Goal: Task Accomplishment & Management: Manage account settings

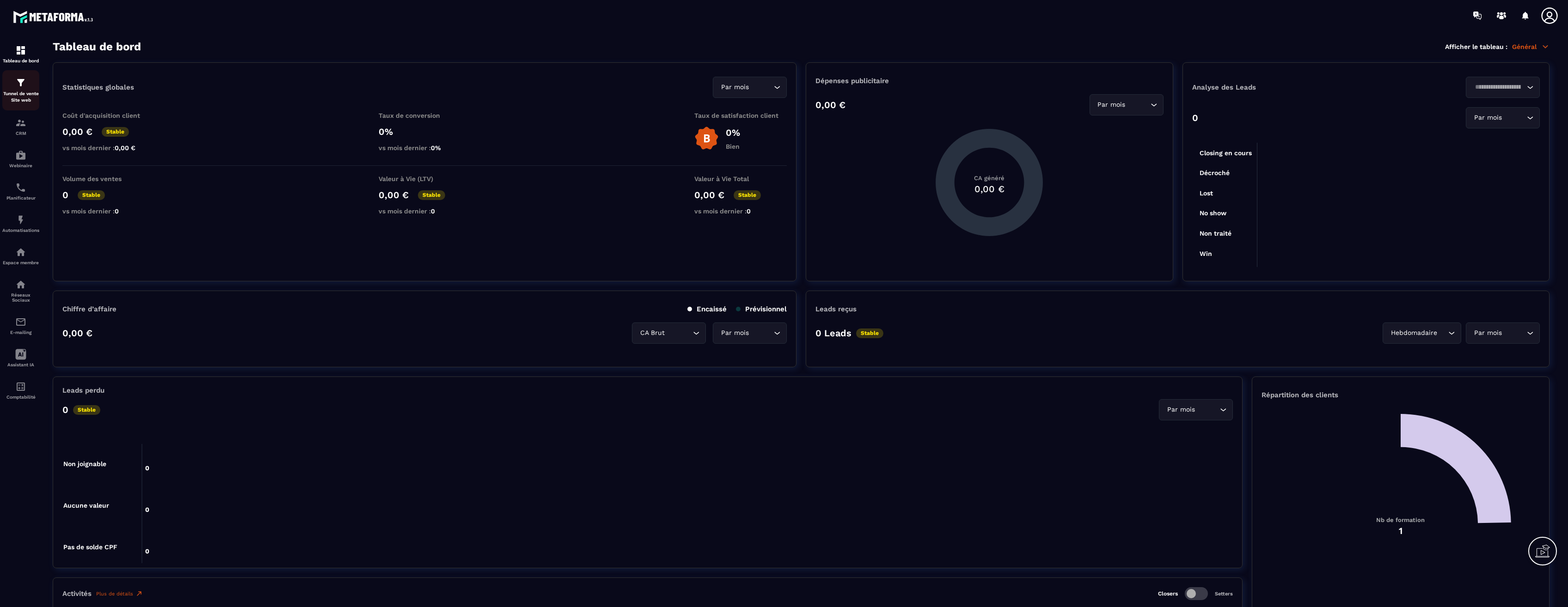
drag, startPoint x: 0, startPoint y: 0, endPoint x: 22, endPoint y: 92, distance: 94.6
click at [22, 92] on p "Tunnel de vente Site web" at bounding box center [21, 97] width 37 height 13
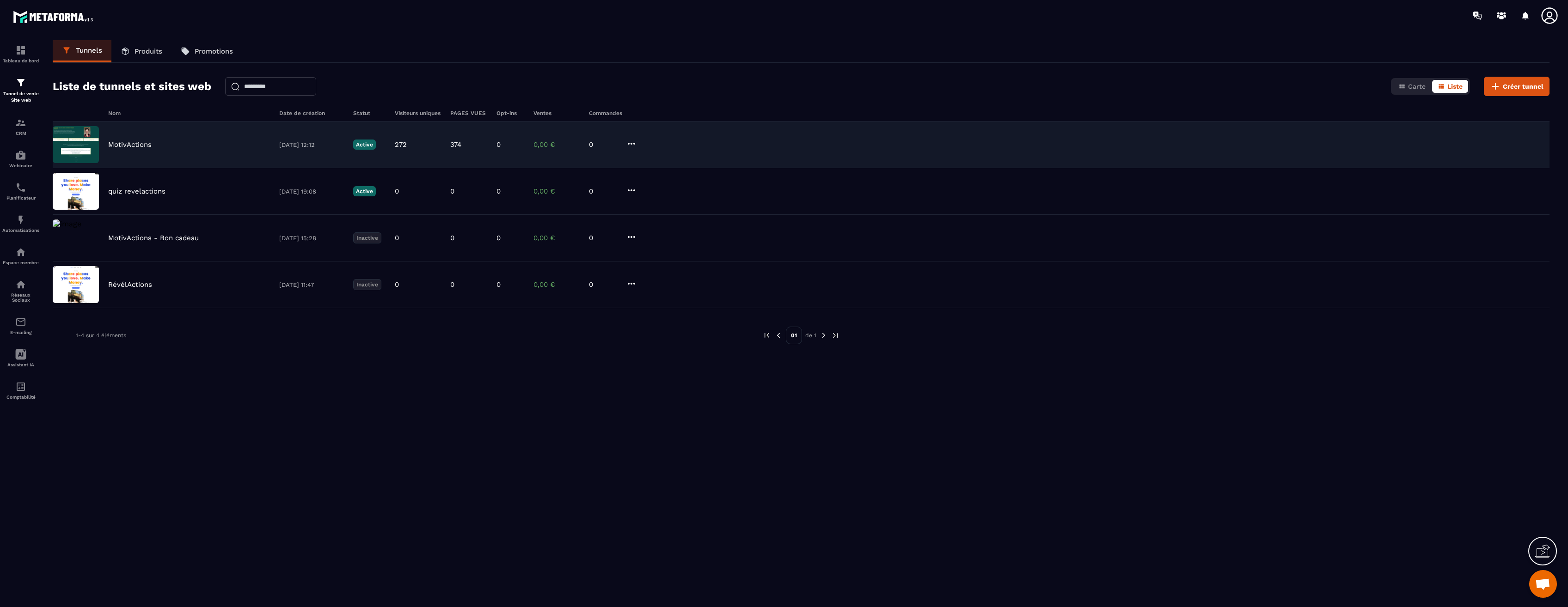
click at [224, 145] on div "MotivActions" at bounding box center [190, 144] width 162 height 8
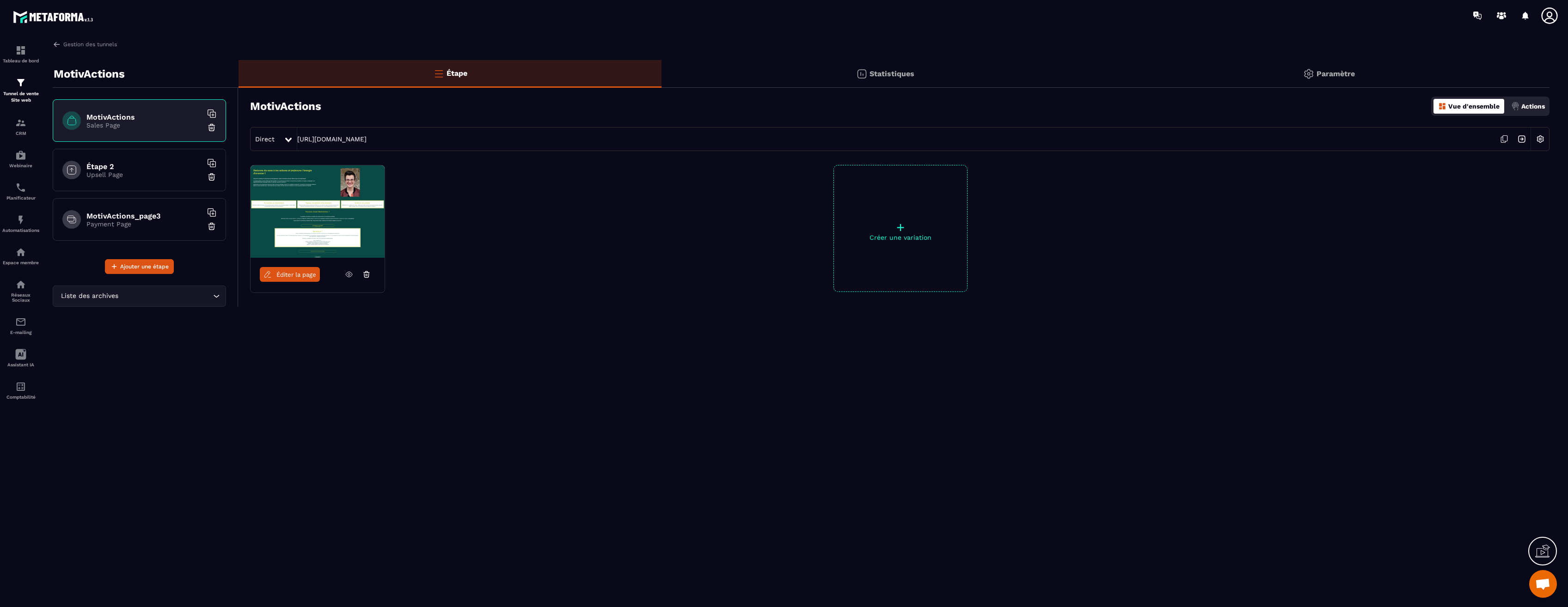
click at [898, 87] on div "Statistiques" at bounding box center [885, 74] width 447 height 27
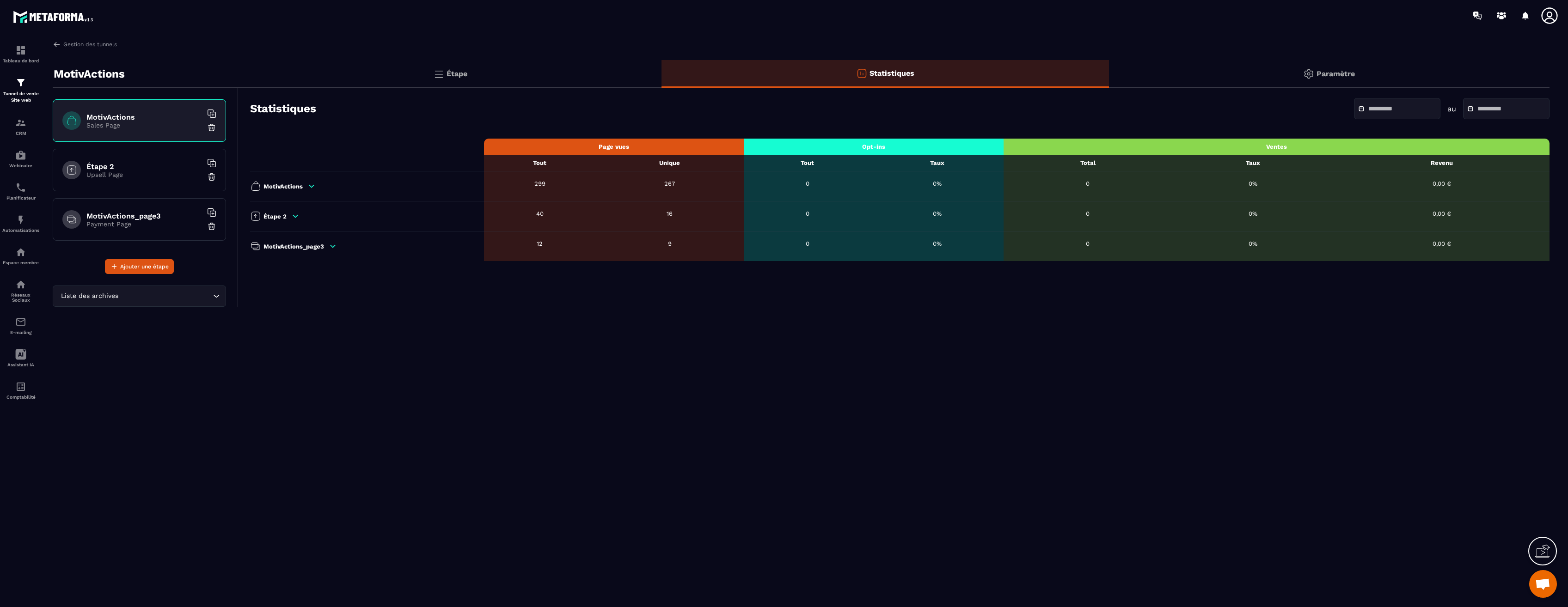
click at [294, 214] on icon at bounding box center [295, 216] width 8 height 8
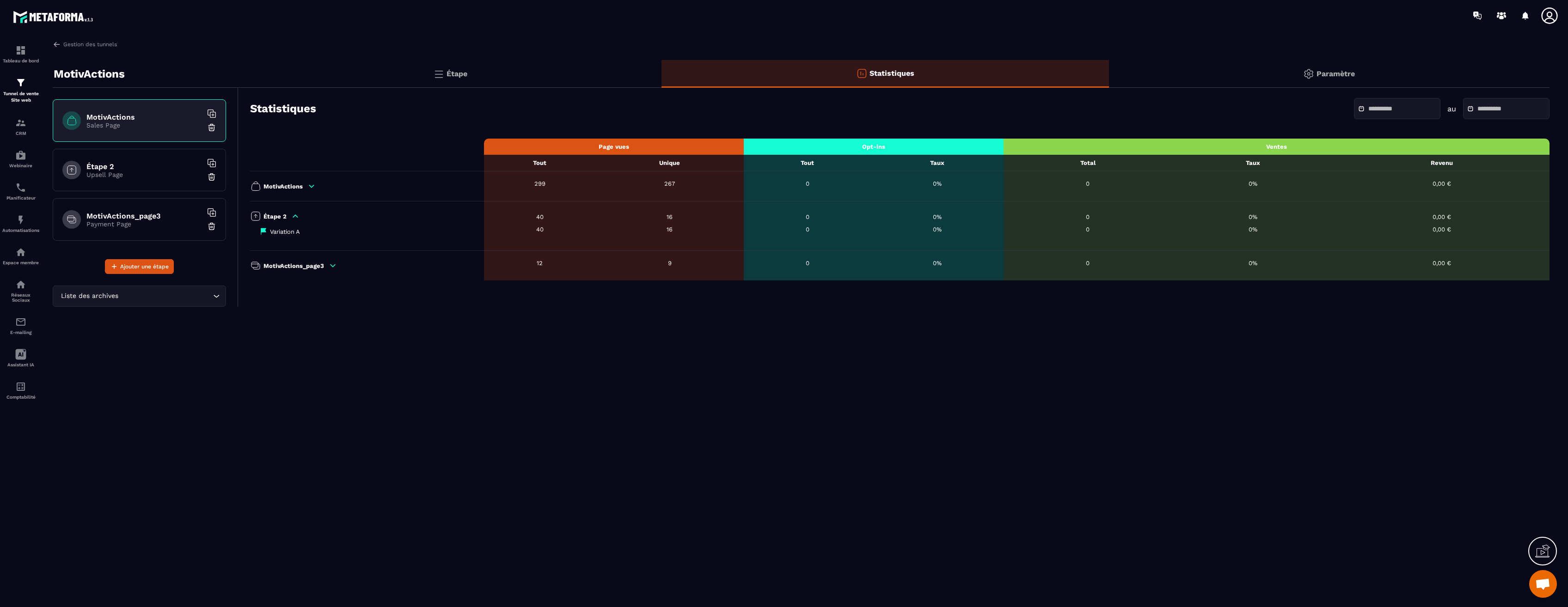
click at [311, 187] on icon at bounding box center [312, 186] width 5 height 2
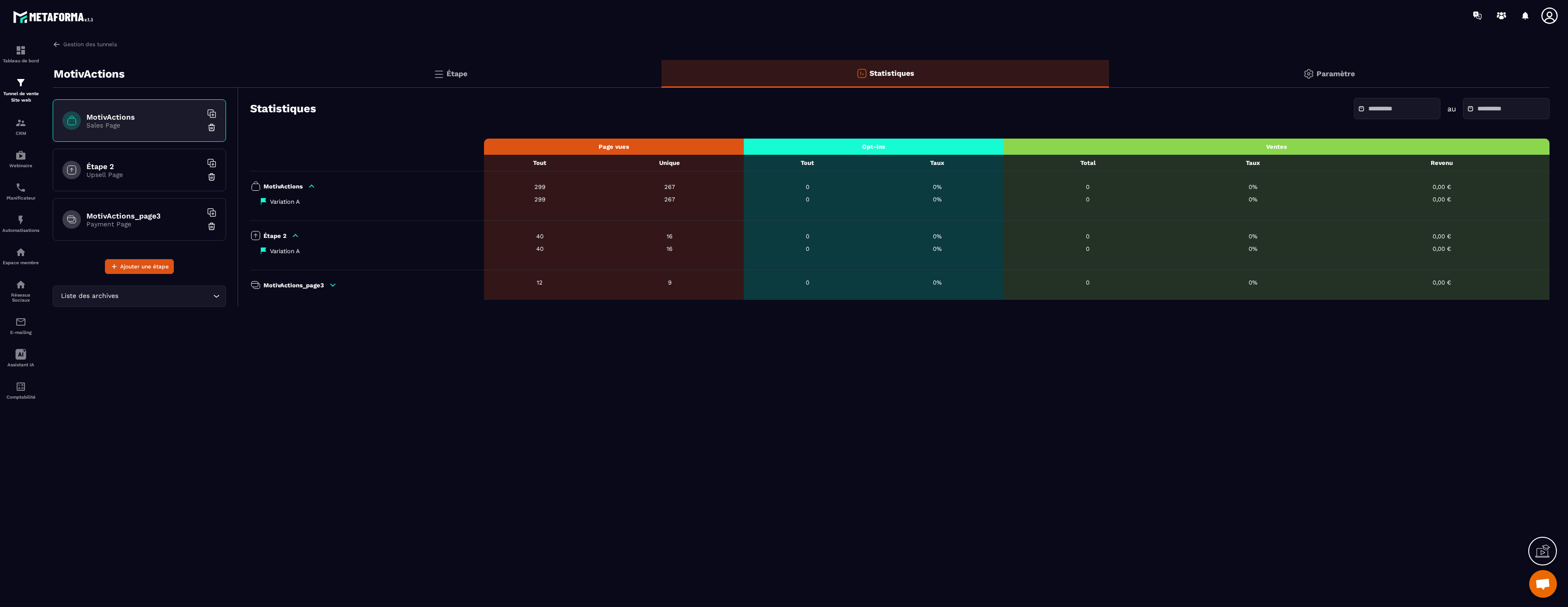
click at [310, 185] on icon at bounding box center [312, 186] width 5 height 2
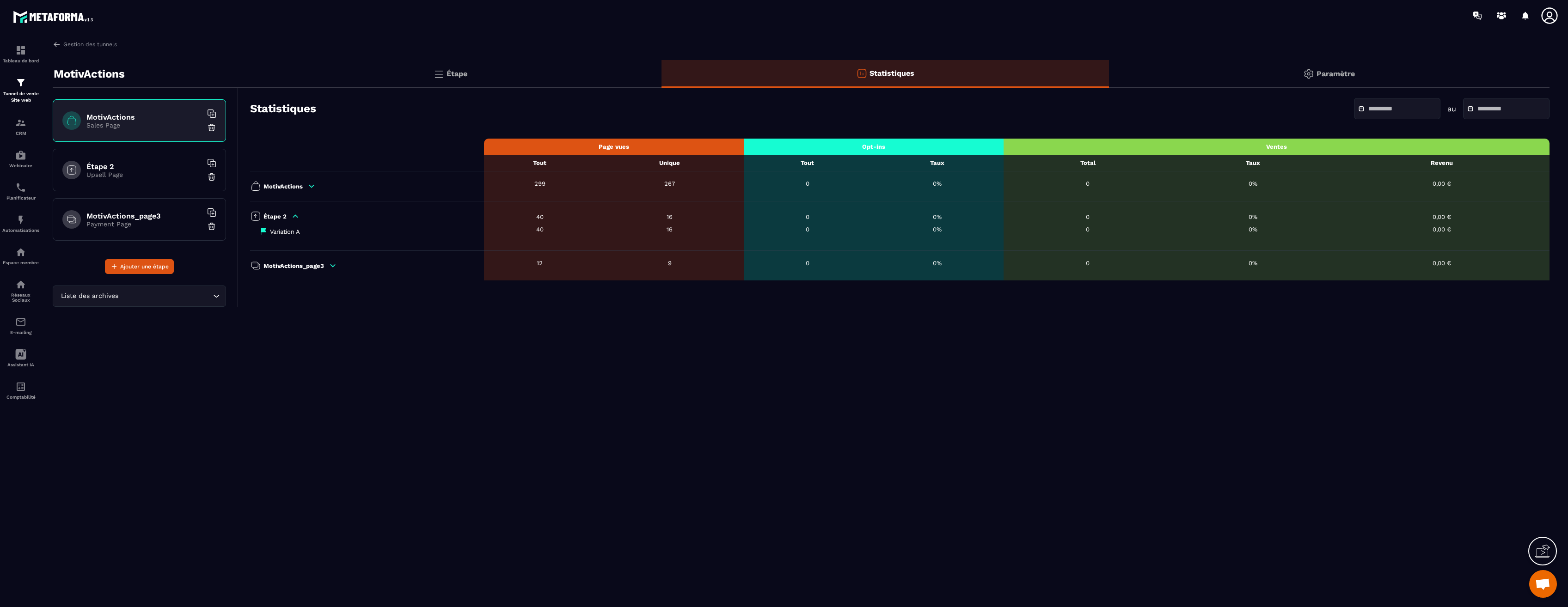
click at [296, 220] on icon at bounding box center [295, 216] width 8 height 8
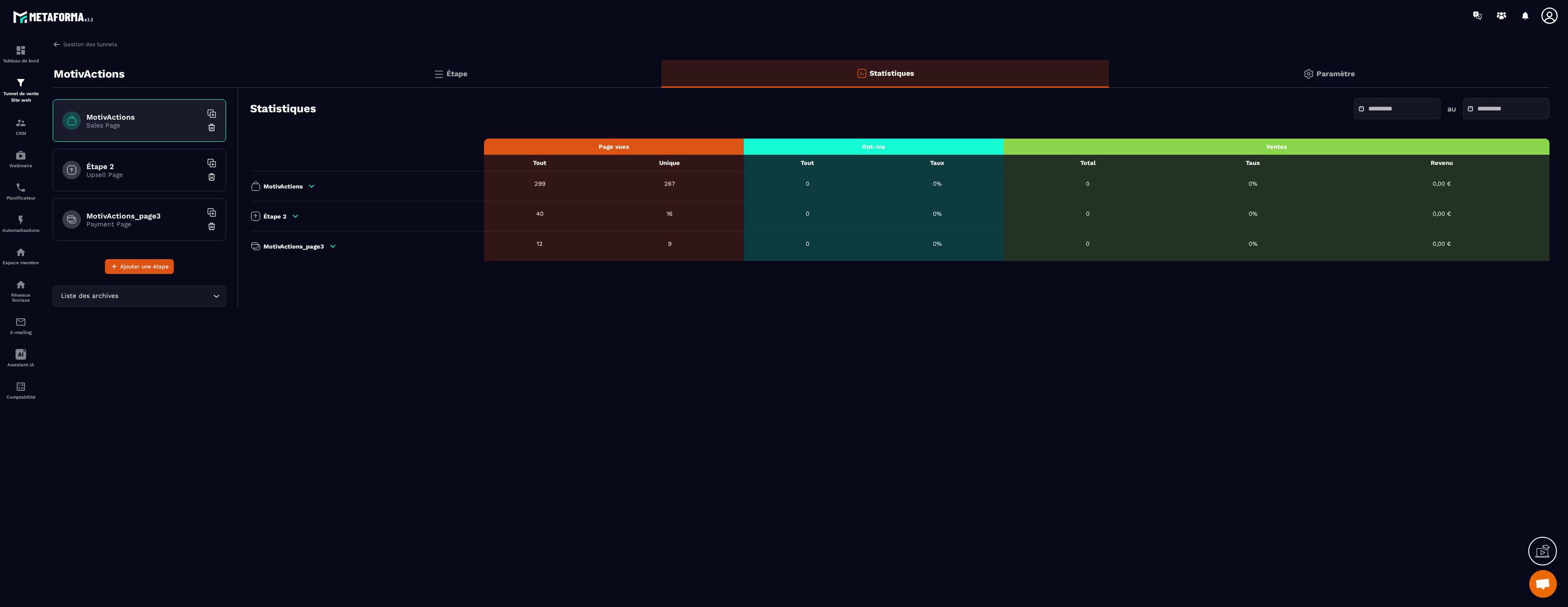
click at [335, 247] on icon at bounding box center [332, 246] width 8 height 8
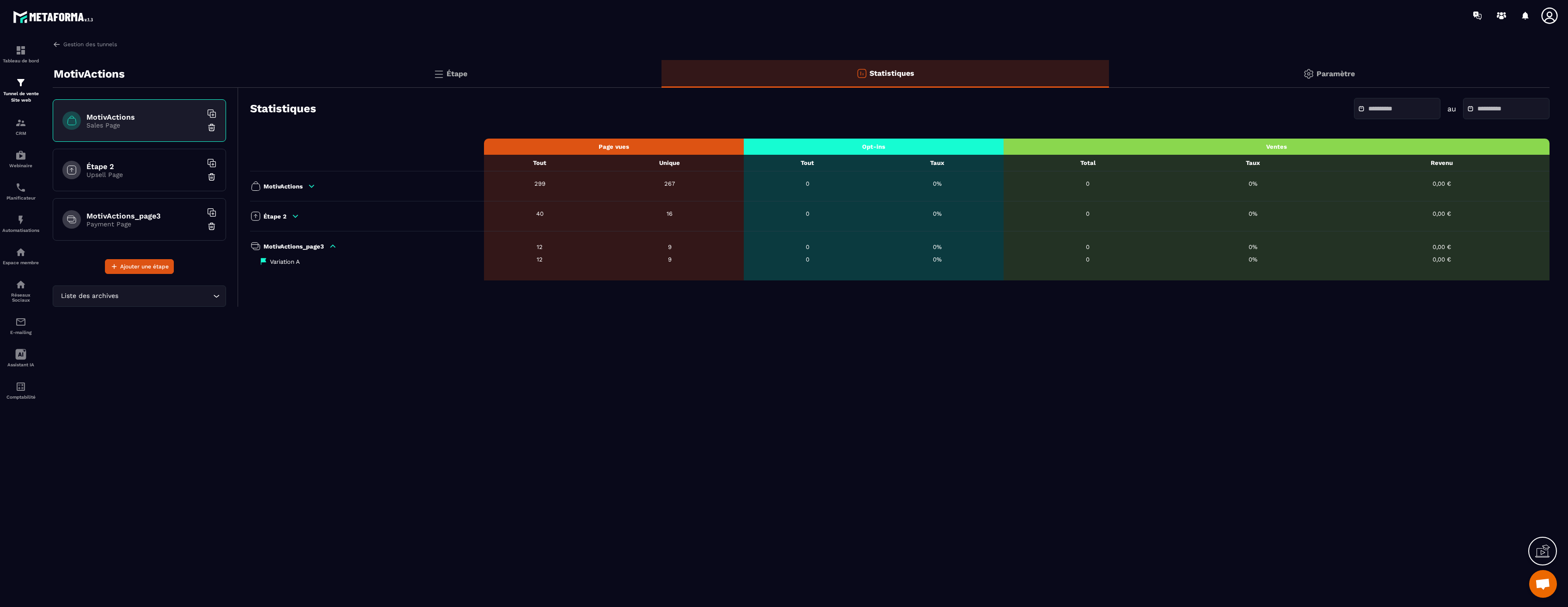
click at [330, 246] on icon at bounding box center [332, 246] width 8 height 8
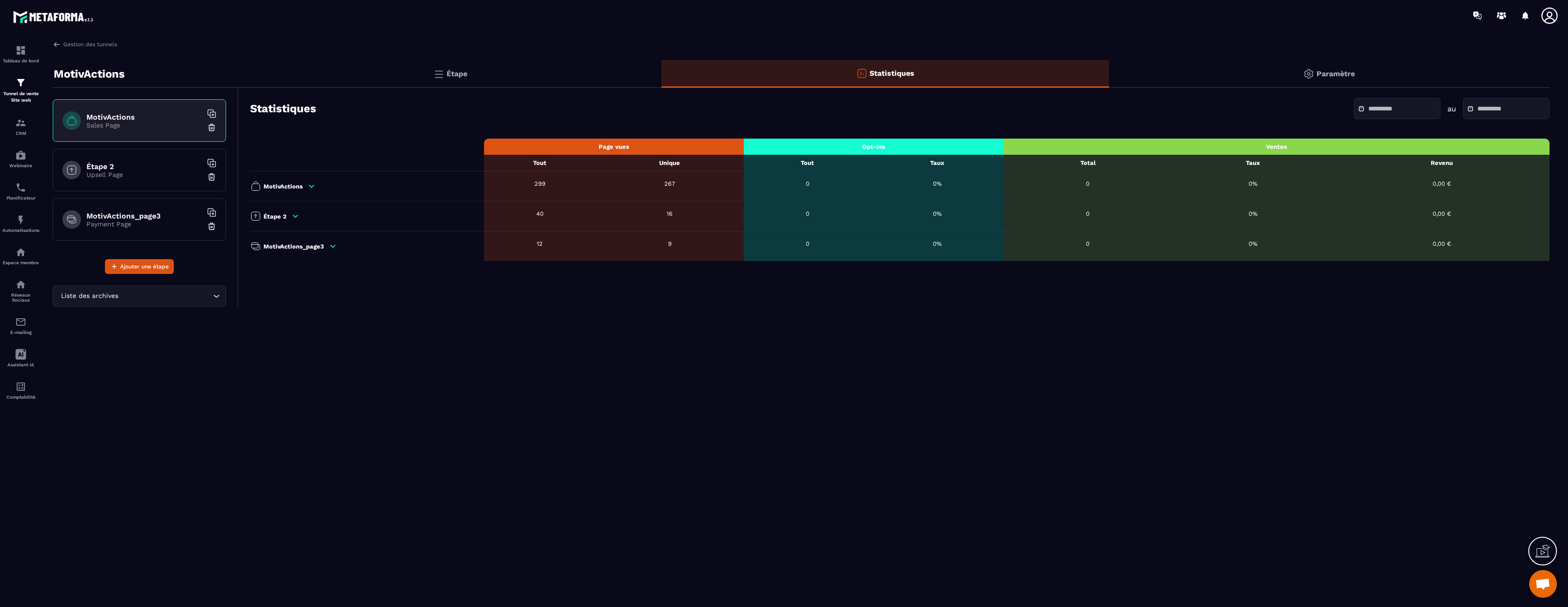
click at [1337, 72] on p "Paramètre" at bounding box center [1336, 74] width 39 height 9
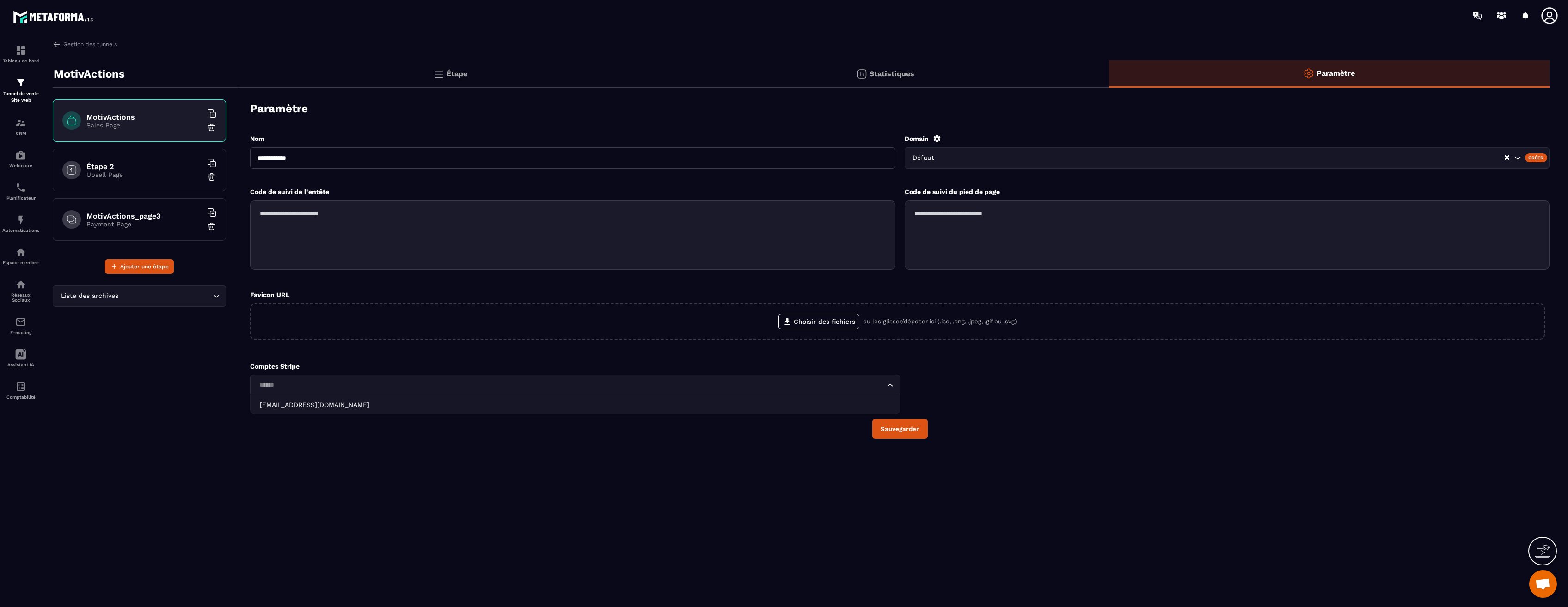
click at [799, 387] on input "Search for option" at bounding box center [570, 385] width 628 height 10
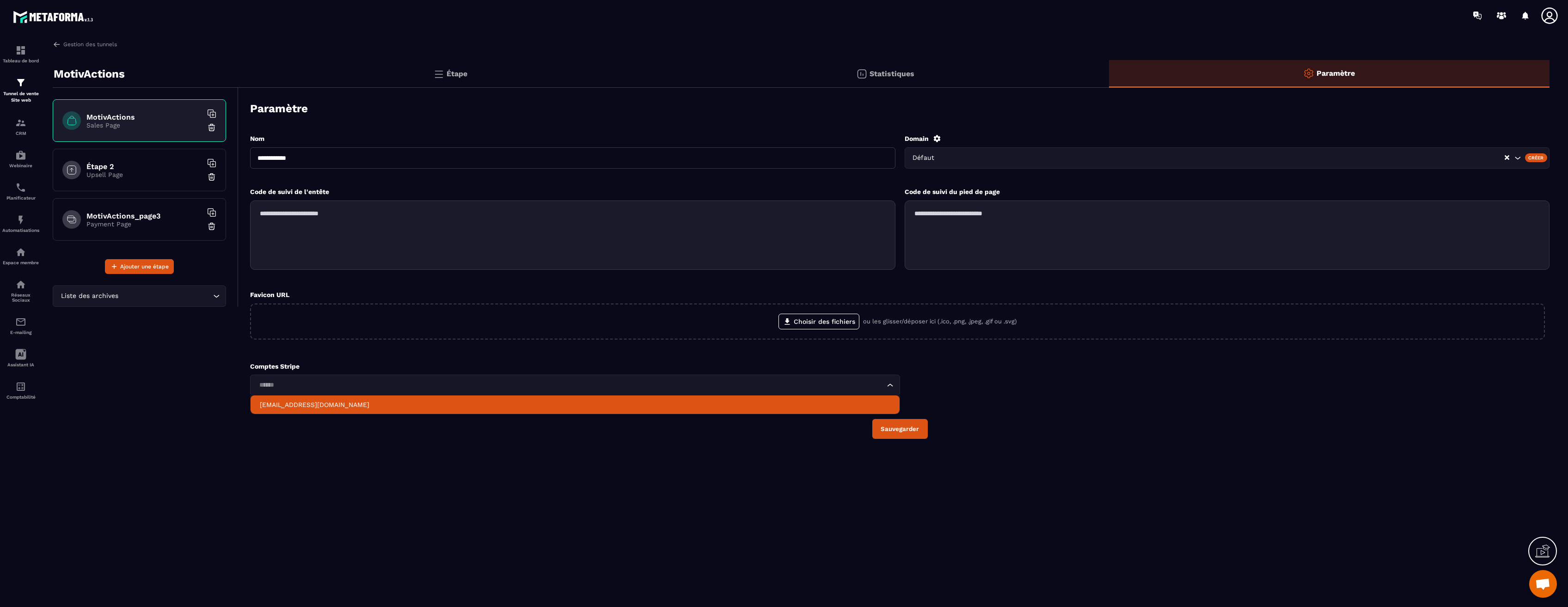
click at [426, 416] on div "**********" at bounding box center [900, 286] width 1299 height 323
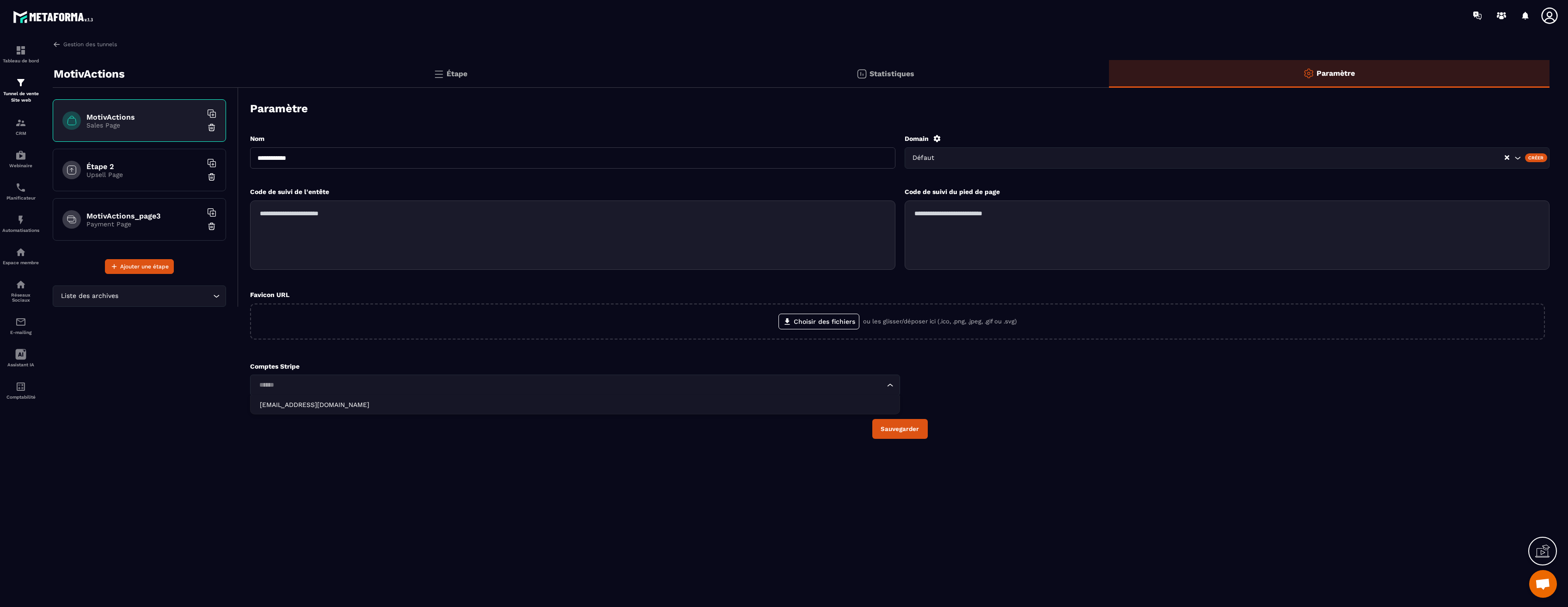
click at [485, 394] on div "Loading..." at bounding box center [575, 385] width 650 height 21
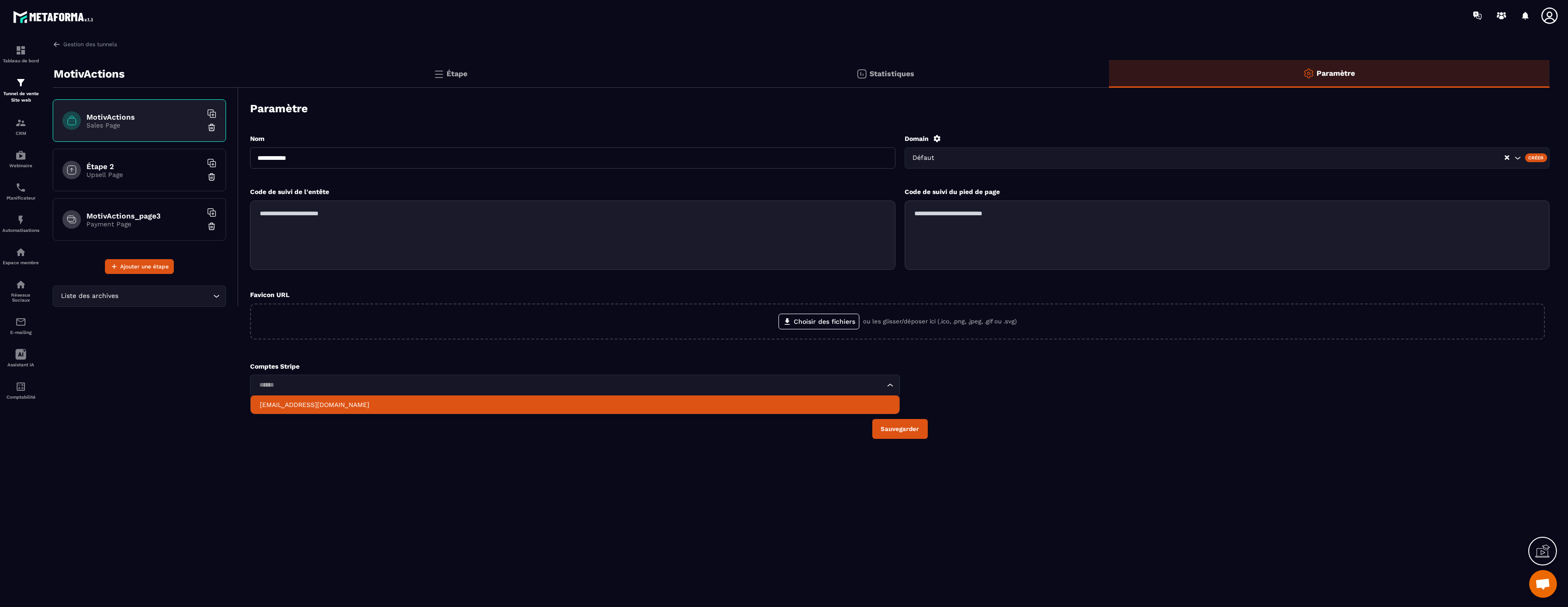
click at [305, 403] on p "[EMAIL_ADDRESS][DOMAIN_NAME]" at bounding box center [575, 404] width 630 height 9
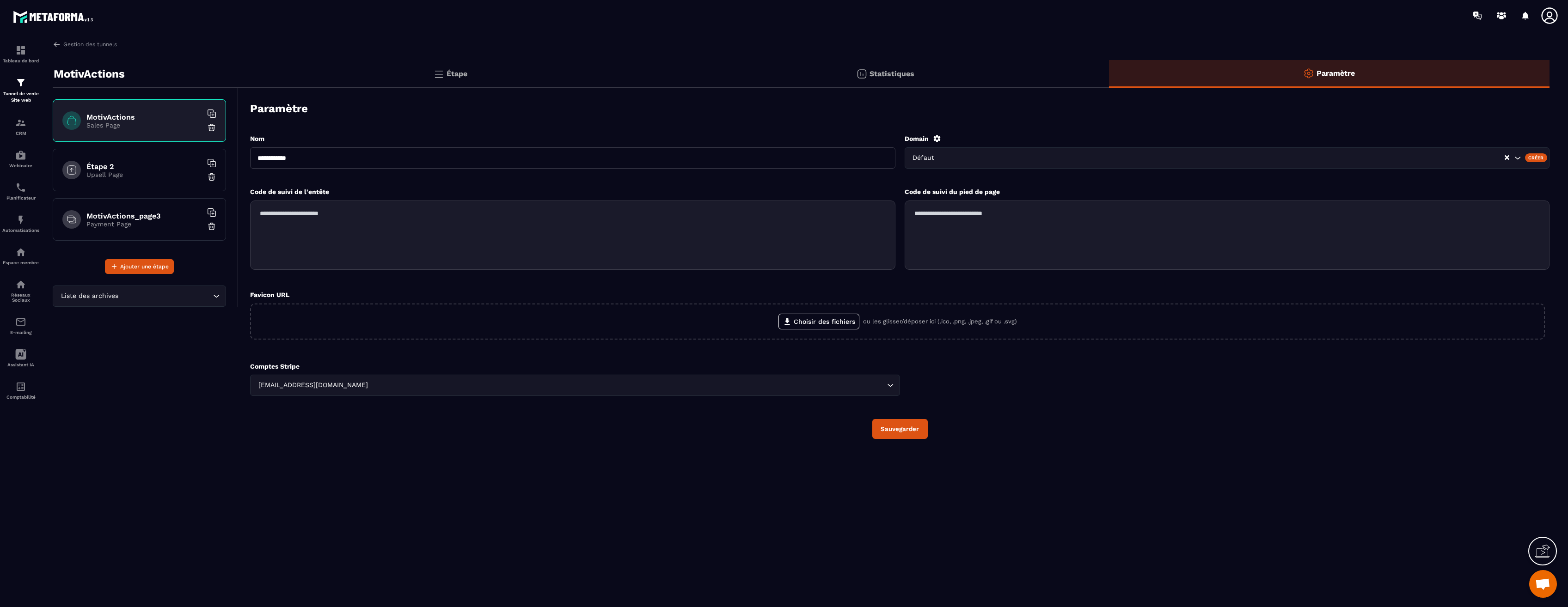
click at [888, 430] on button "Sauvegarder" at bounding box center [900, 429] width 55 height 20
click at [818, 322] on label "Choisir des fichiers" at bounding box center [819, 321] width 81 height 16
click at [0, 0] on input "Choisir des fichiers" at bounding box center [0, 0] width 0 height 0
click at [900, 436] on button "Sauvegarder" at bounding box center [900, 441] width 55 height 20
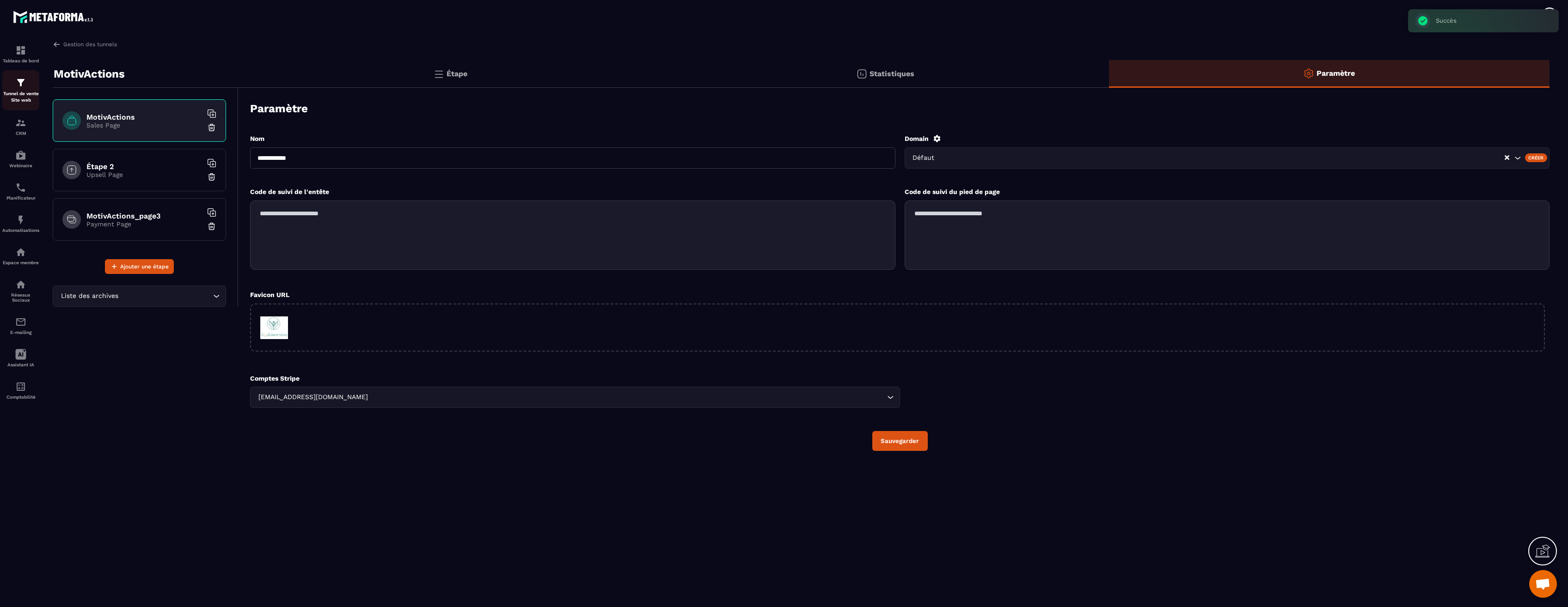
click at [31, 87] on div "Tunnel de vente Site web" at bounding box center [21, 90] width 37 height 26
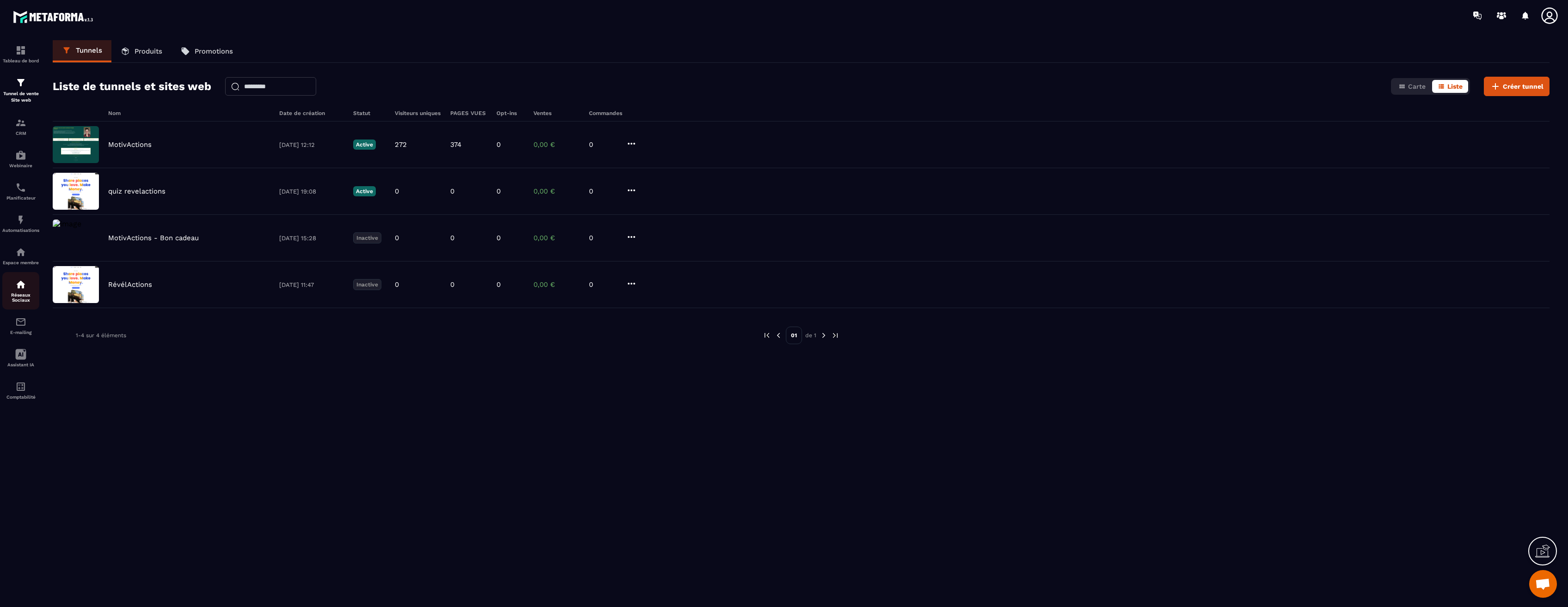
click at [13, 284] on div "Réseaux Sociaux" at bounding box center [21, 291] width 37 height 24
